Goal: Communication & Community: Participate in discussion

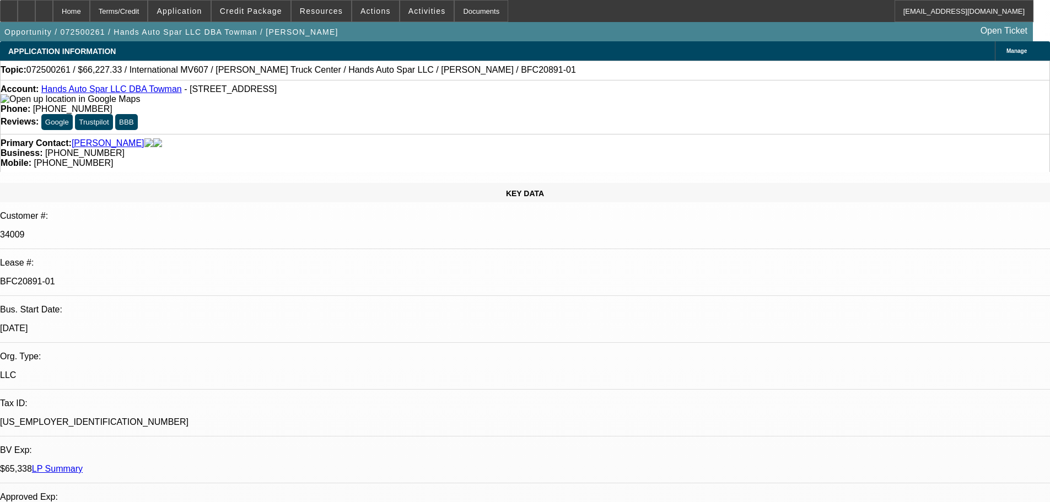
select select "0.15"
select select "2"
select select "0"
select select "6"
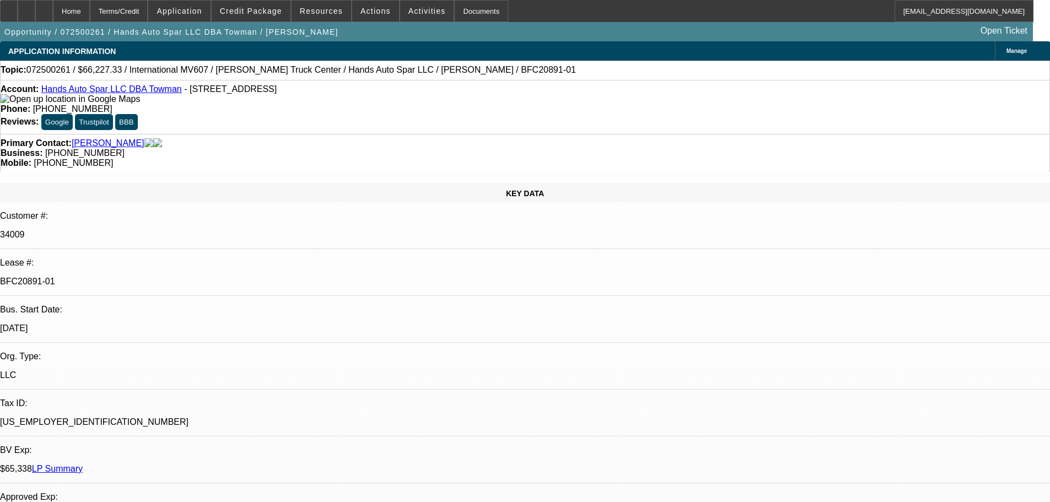
select select "0.15"
select select "2"
select select "0.1"
select select "4"
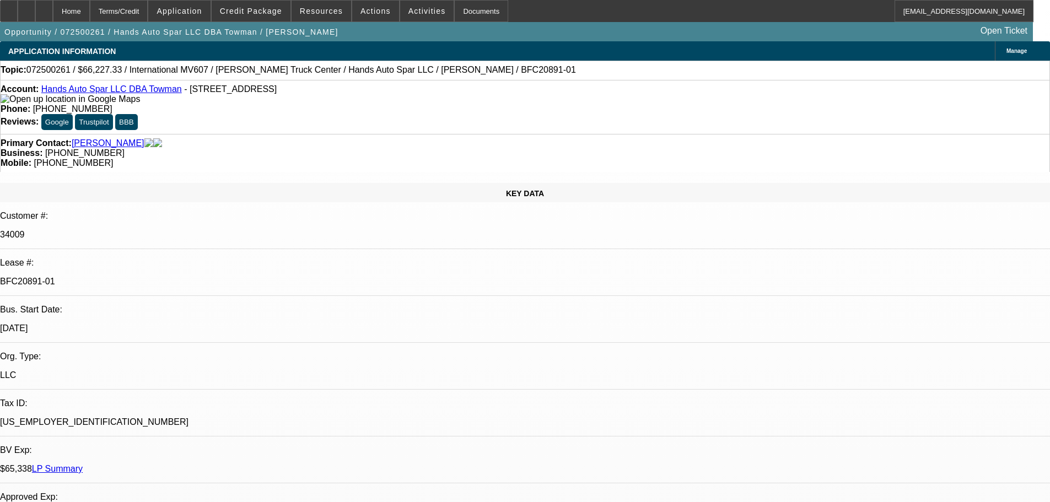
select select "0.15"
select select "2"
select select "0.1"
select select "4"
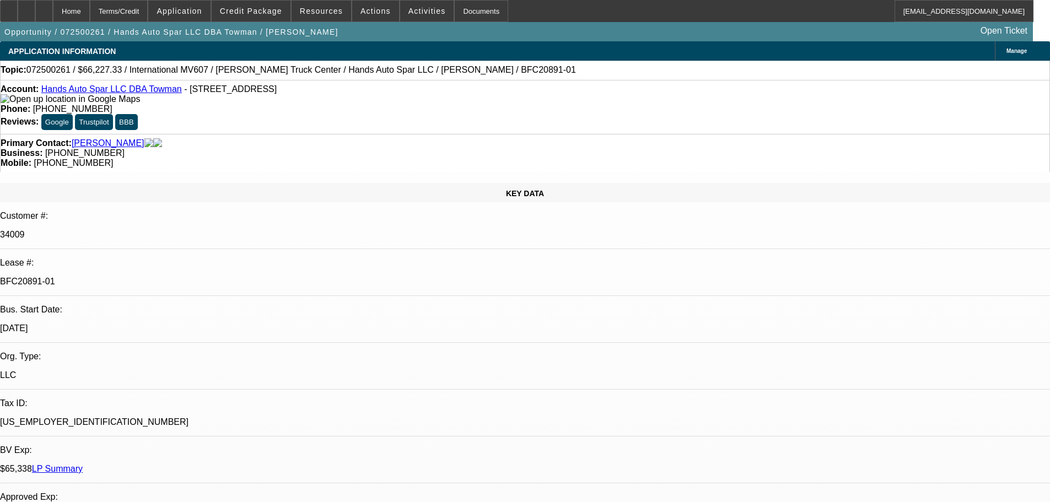
select select "0.15"
select select "2"
select select "0.1"
select select "4"
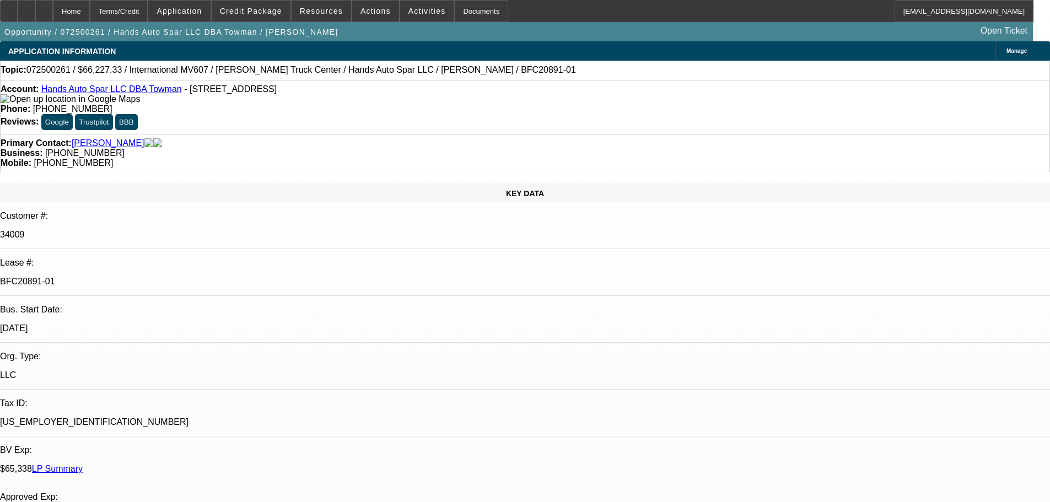
scroll to position [55, 0]
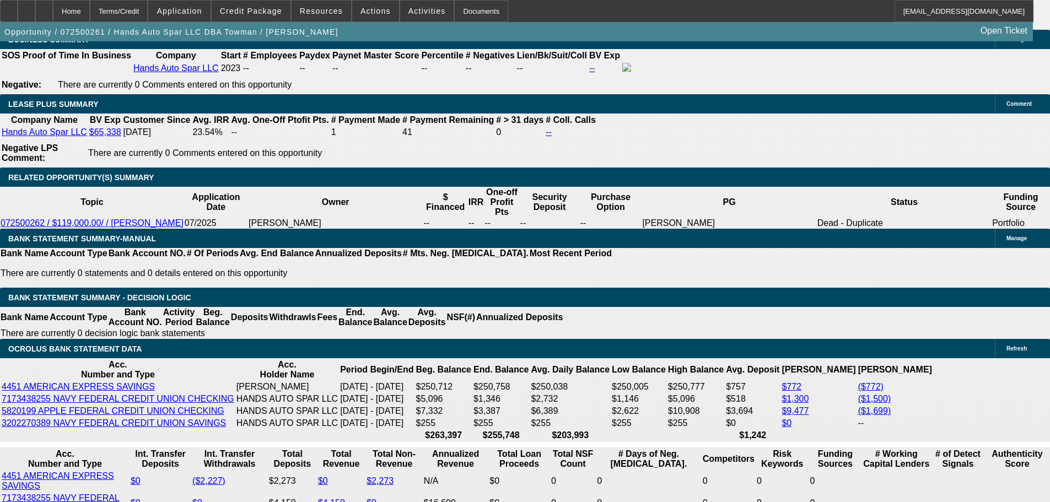
scroll to position [1764, 0]
